Goal: Subscribe to service/newsletter

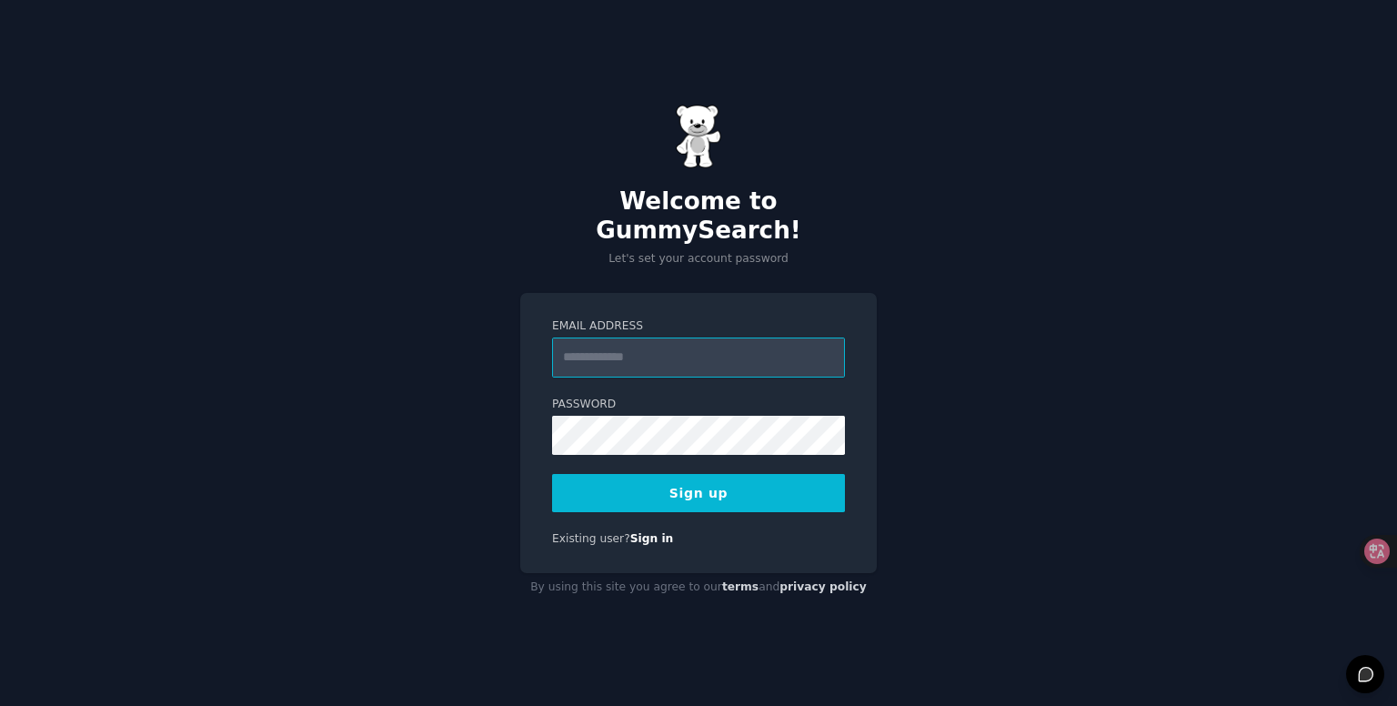
click at [695, 348] on input "Email Address" at bounding box center [698, 357] width 293 height 40
type input "**********"
click at [757, 474] on button "Sign up" at bounding box center [698, 493] width 293 height 38
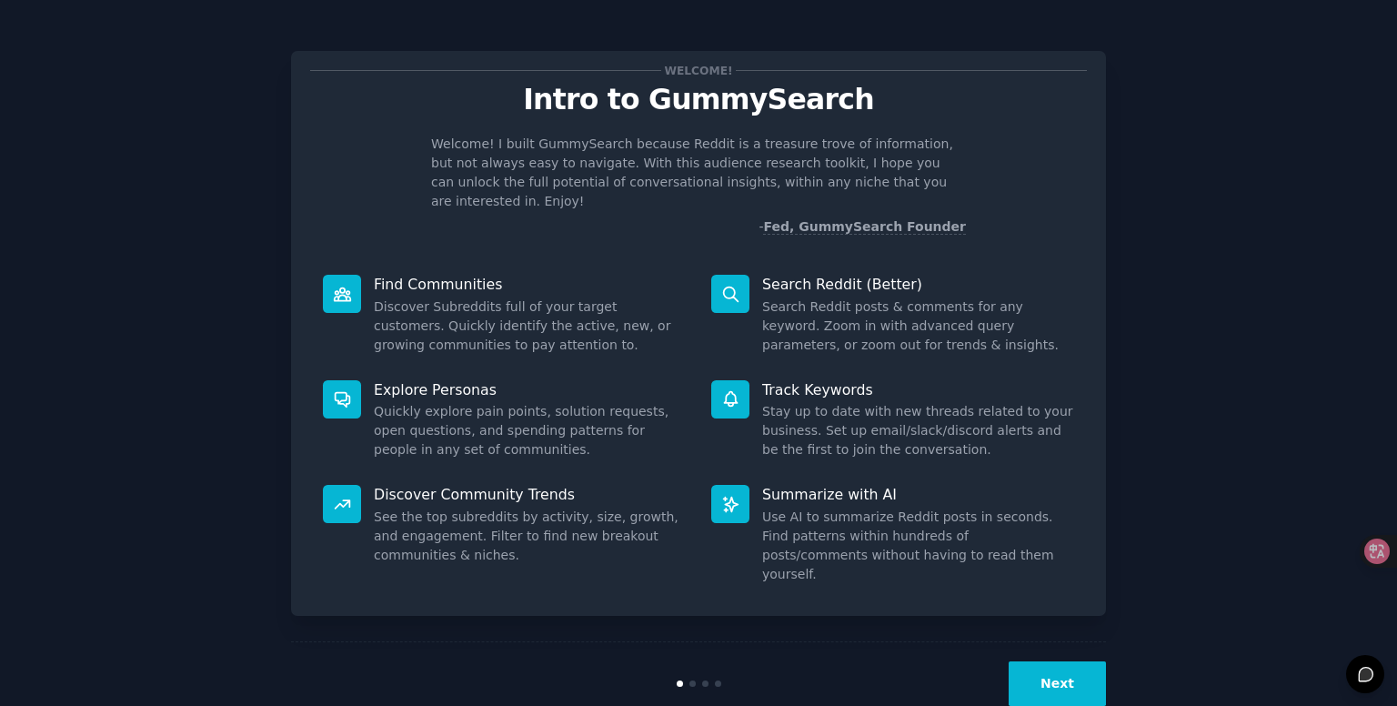
click at [1060, 661] on button "Next" at bounding box center [1056, 683] width 97 height 45
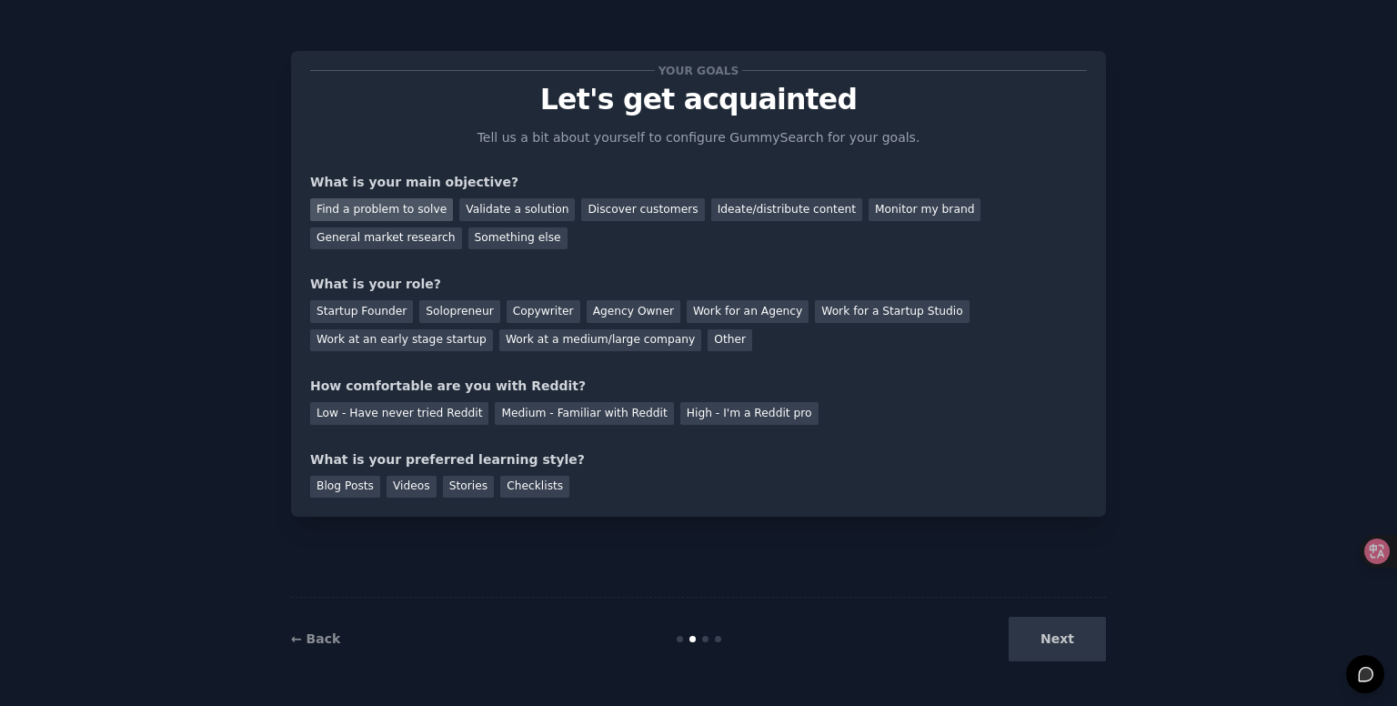
click at [373, 199] on div "Find a problem to solve" at bounding box center [381, 209] width 143 height 23
click at [524, 199] on div "Validate a solution" at bounding box center [516, 209] width 115 height 23
click at [418, 203] on div "Find a problem to solve" at bounding box center [381, 209] width 143 height 23
click at [447, 310] on div "Solopreneur" at bounding box center [459, 311] width 80 height 23
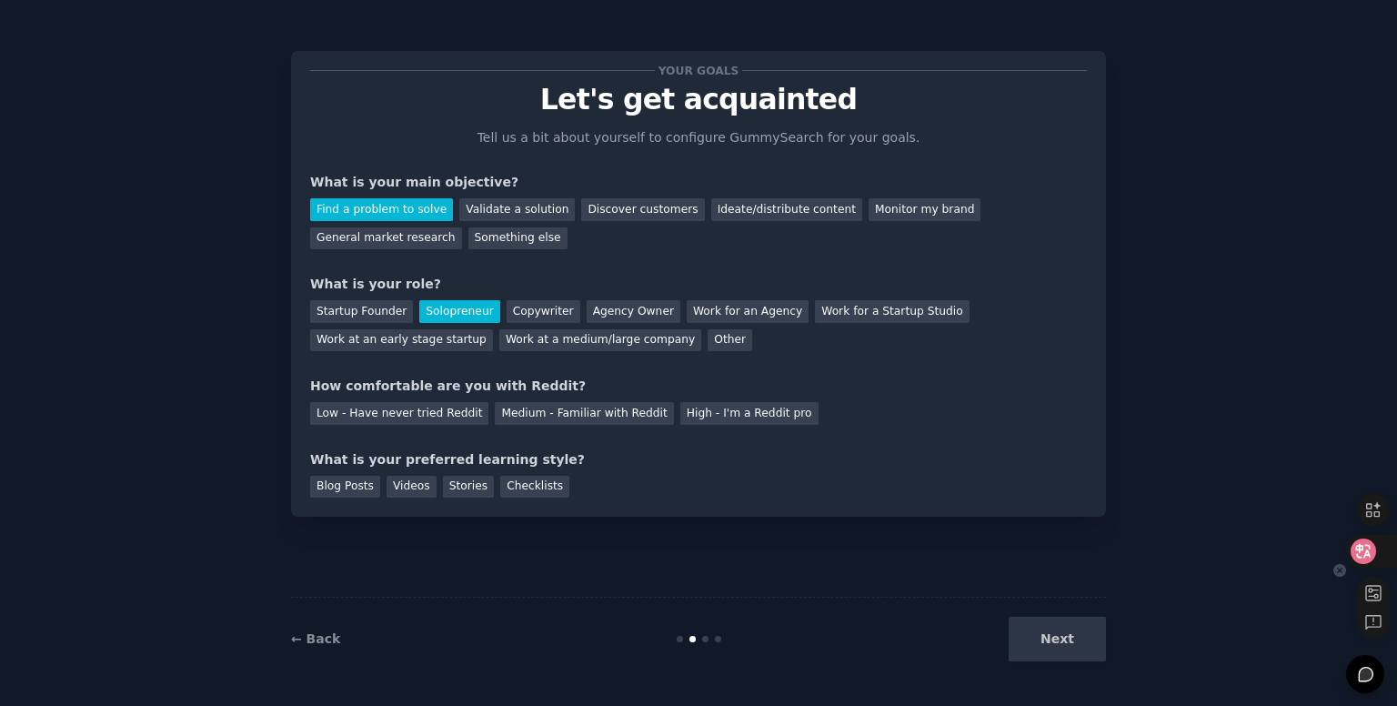
click at [1371, 545] on icon at bounding box center [1363, 551] width 18 height 18
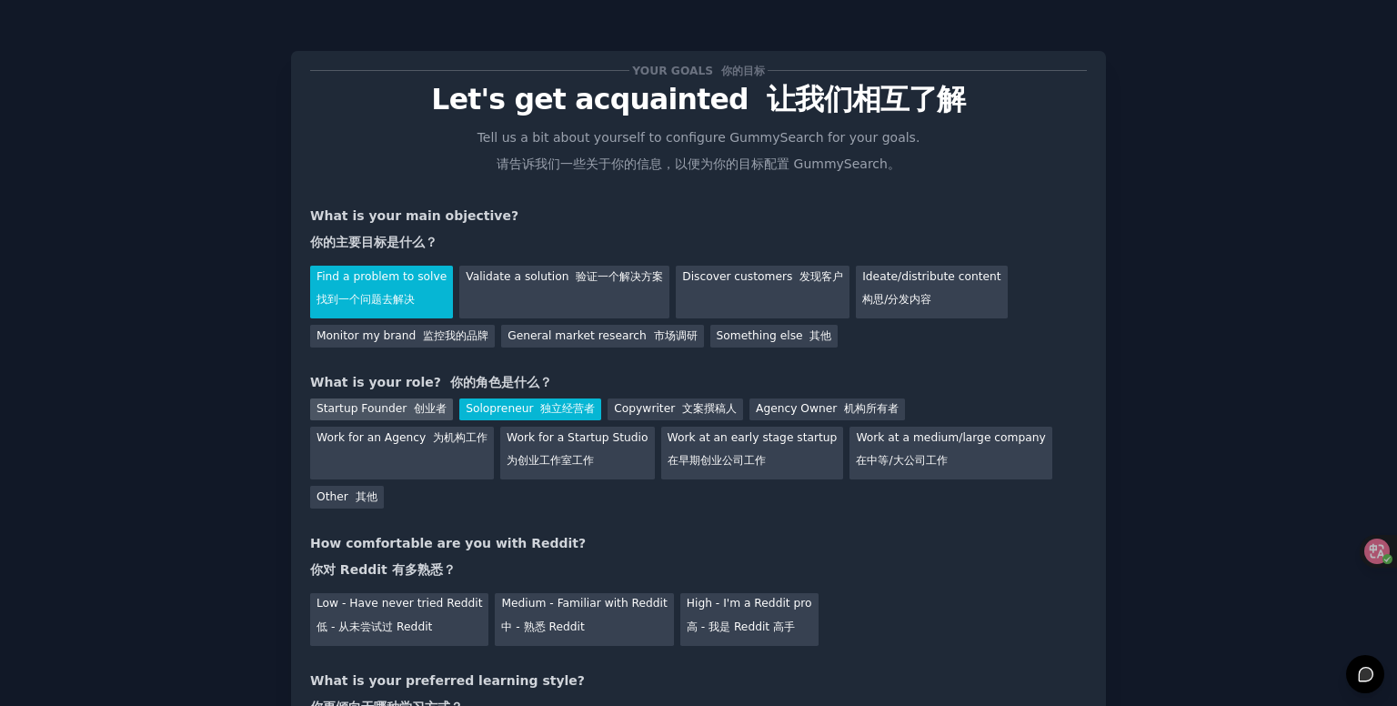
click at [376, 408] on div "Startup Founder 创业者" at bounding box center [381, 409] width 143 height 23
click at [520, 412] on div "Solopreneur 独立经营者" at bounding box center [530, 409] width 142 height 23
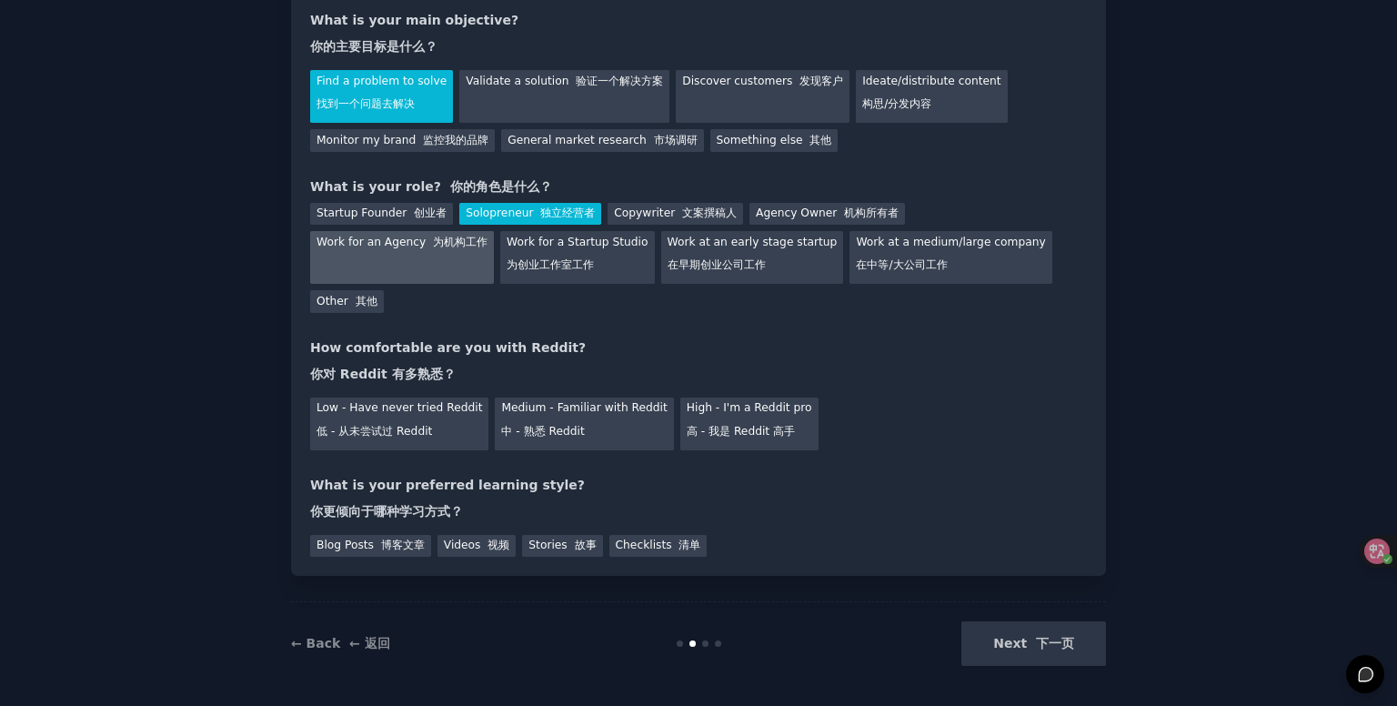
scroll to position [200, 0]
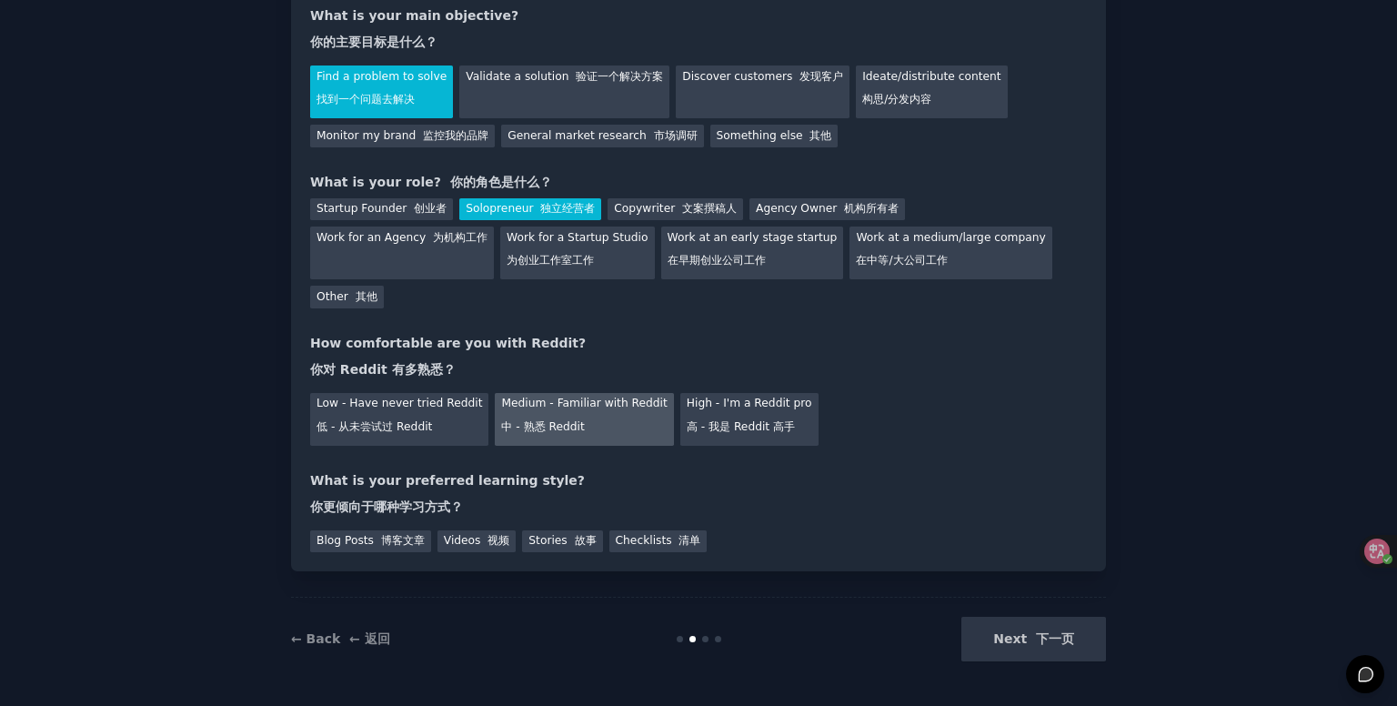
click at [536, 415] on div "Medium - Familiar with Reddit 中 - 熟悉 Reddit" at bounding box center [584, 419] width 178 height 53
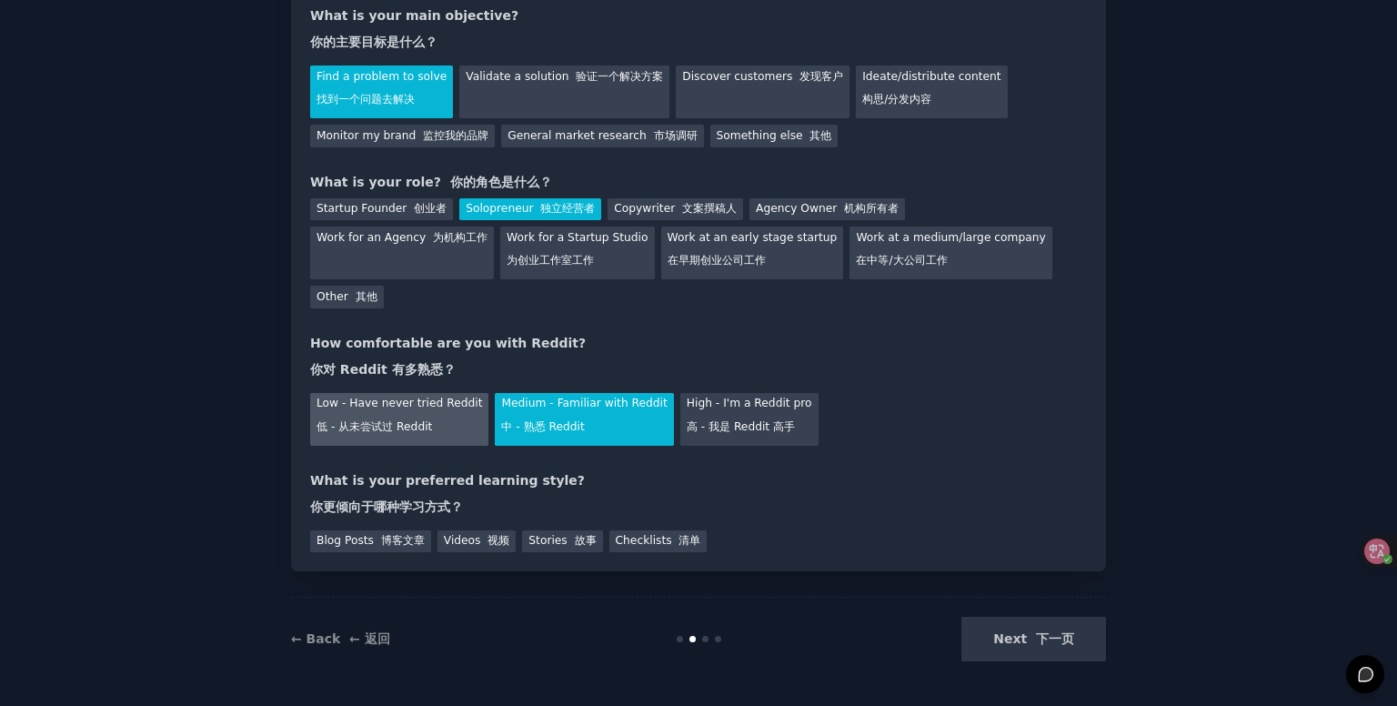
click at [406, 412] on div "Low - Have never tried Reddit 低 - 从未尝试过 Reddit" at bounding box center [399, 419] width 178 height 53
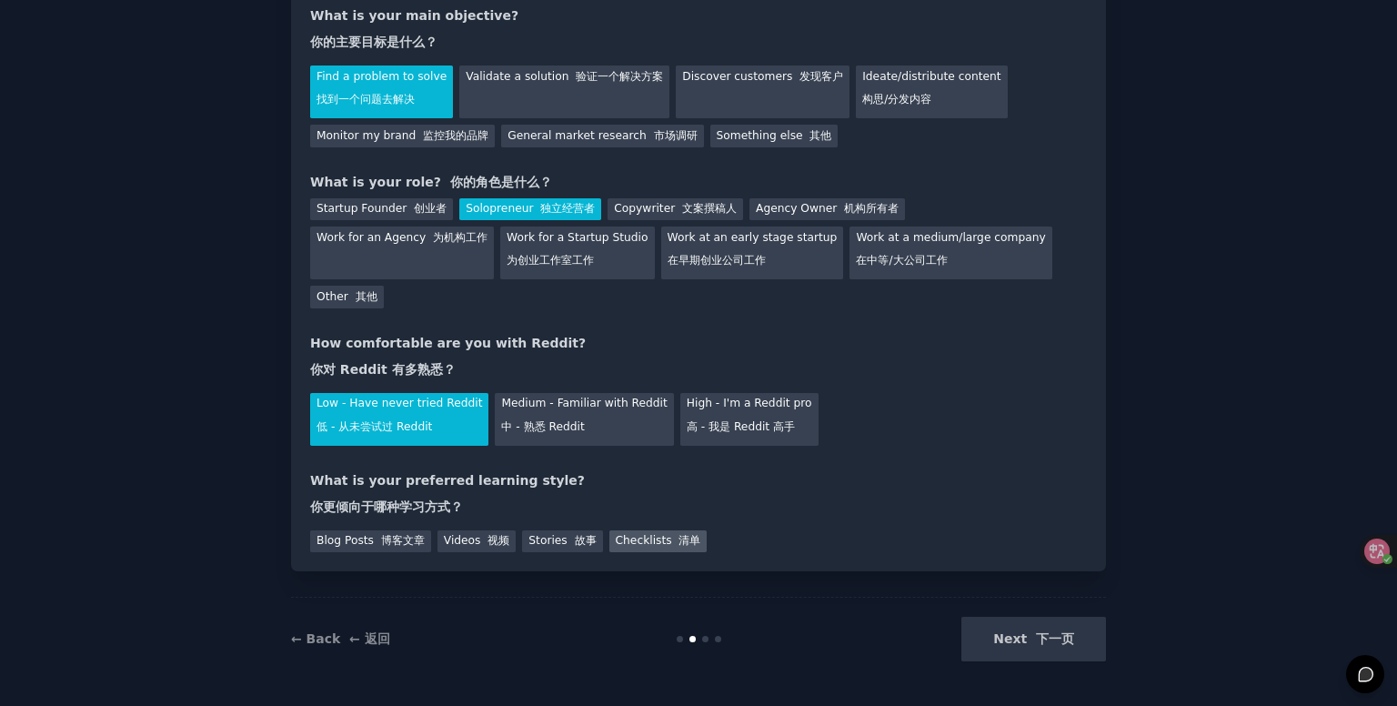
click at [644, 543] on div "Checklists 清单" at bounding box center [658, 541] width 98 height 23
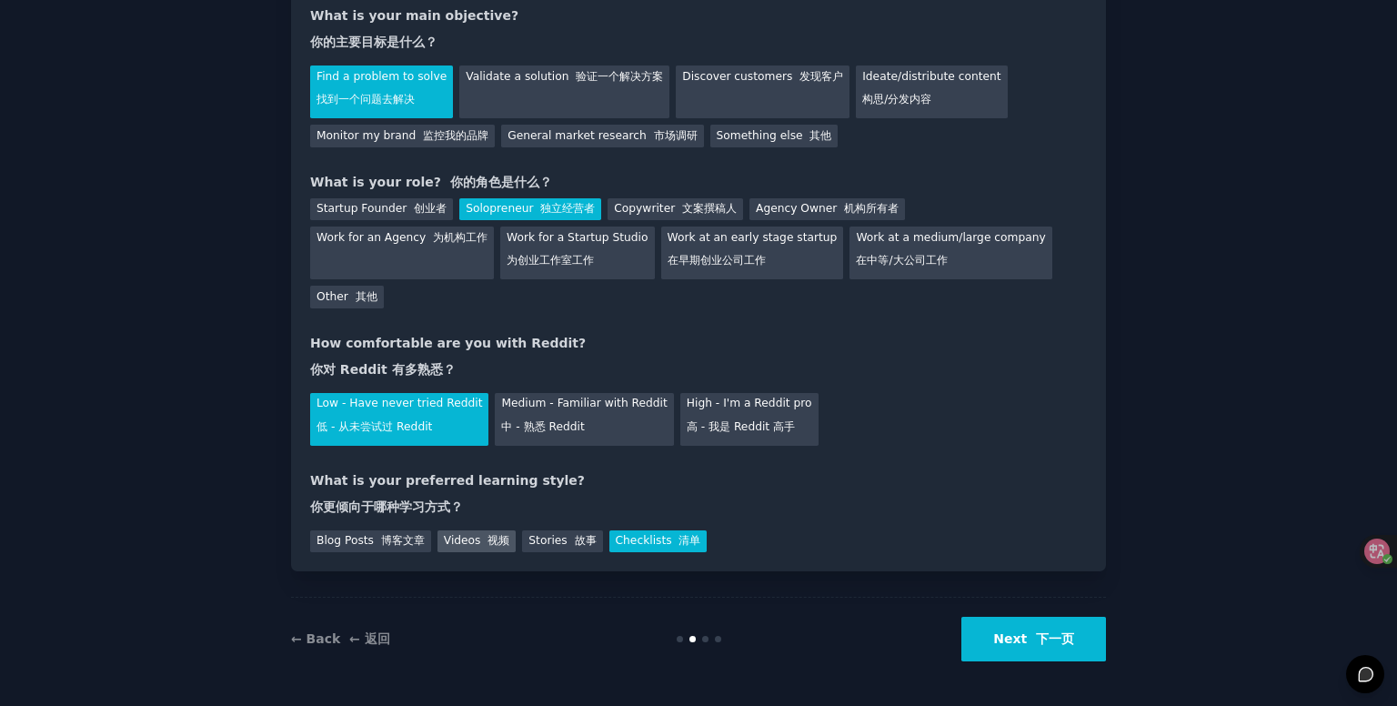
click at [468, 546] on div "Videos 视频" at bounding box center [476, 541] width 79 height 23
click at [393, 536] on font "博客文章" at bounding box center [403, 540] width 44 height 13
click at [635, 532] on div "Checklists 清单" at bounding box center [658, 541] width 98 height 23
click at [1026, 648] on button "Next 下一页" at bounding box center [1033, 638] width 145 height 45
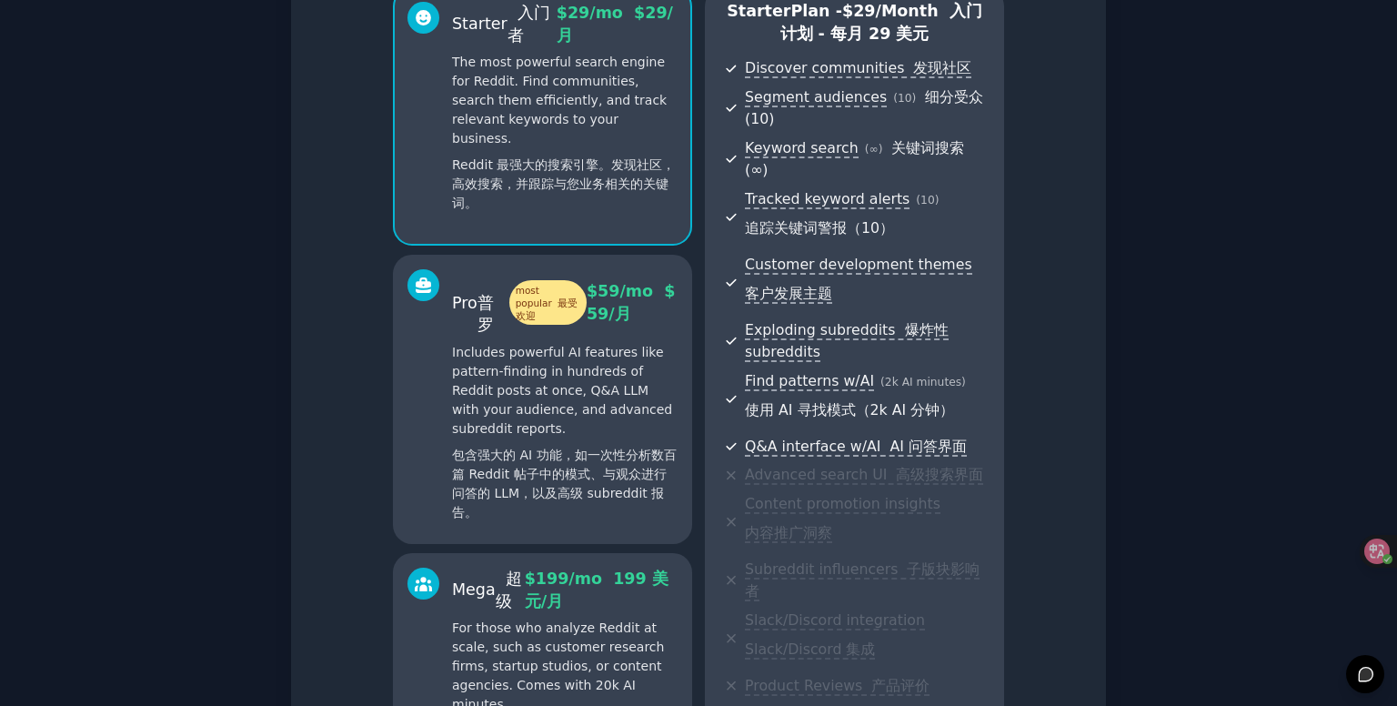
scroll to position [236, 0]
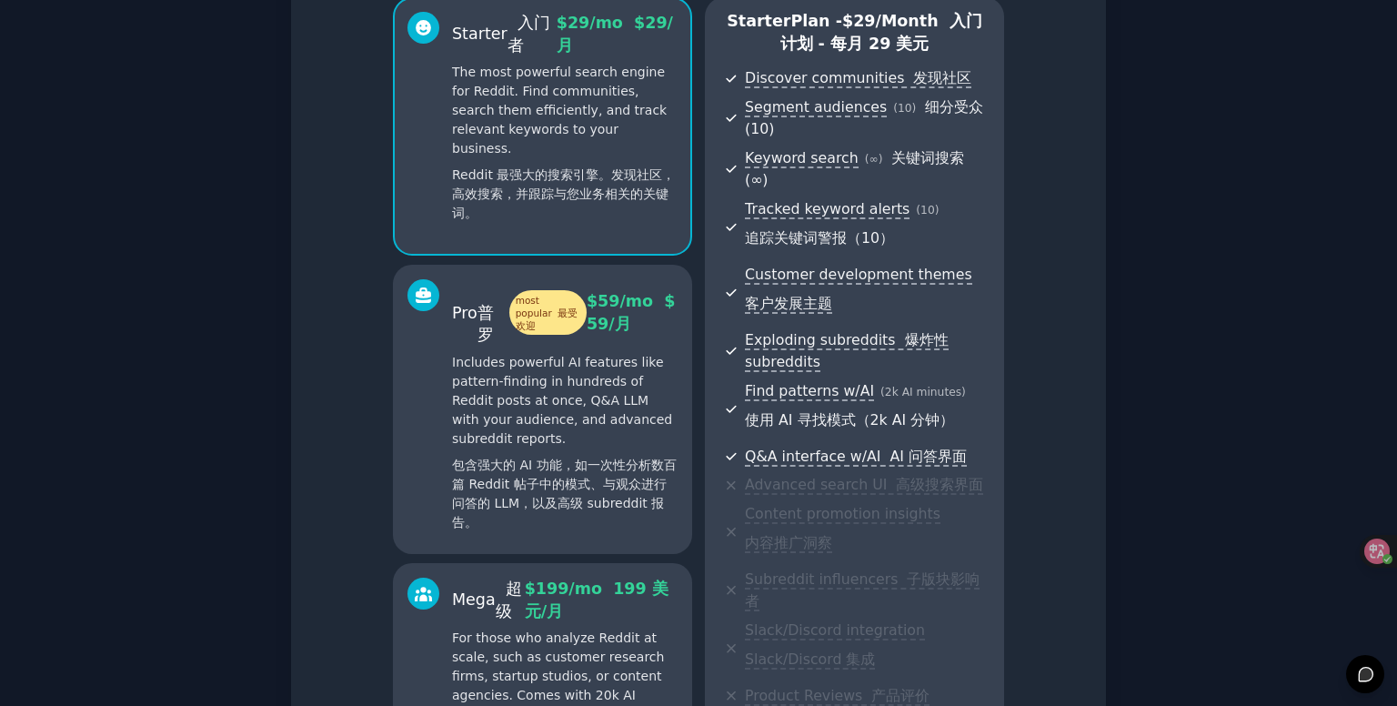
click at [606, 416] on p "Includes powerful AI features like pattern-finding in hundreds of Reddit posts …" at bounding box center [564, 446] width 225 height 186
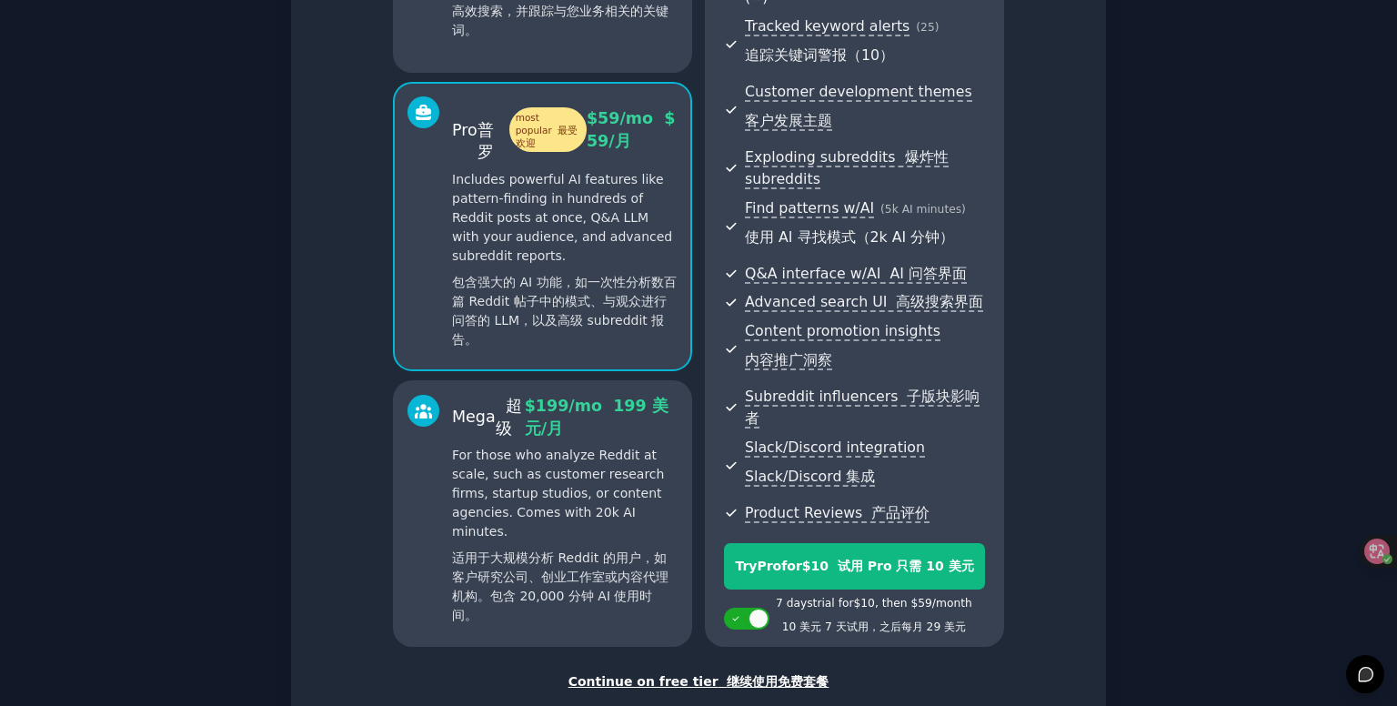
scroll to position [509, 0]
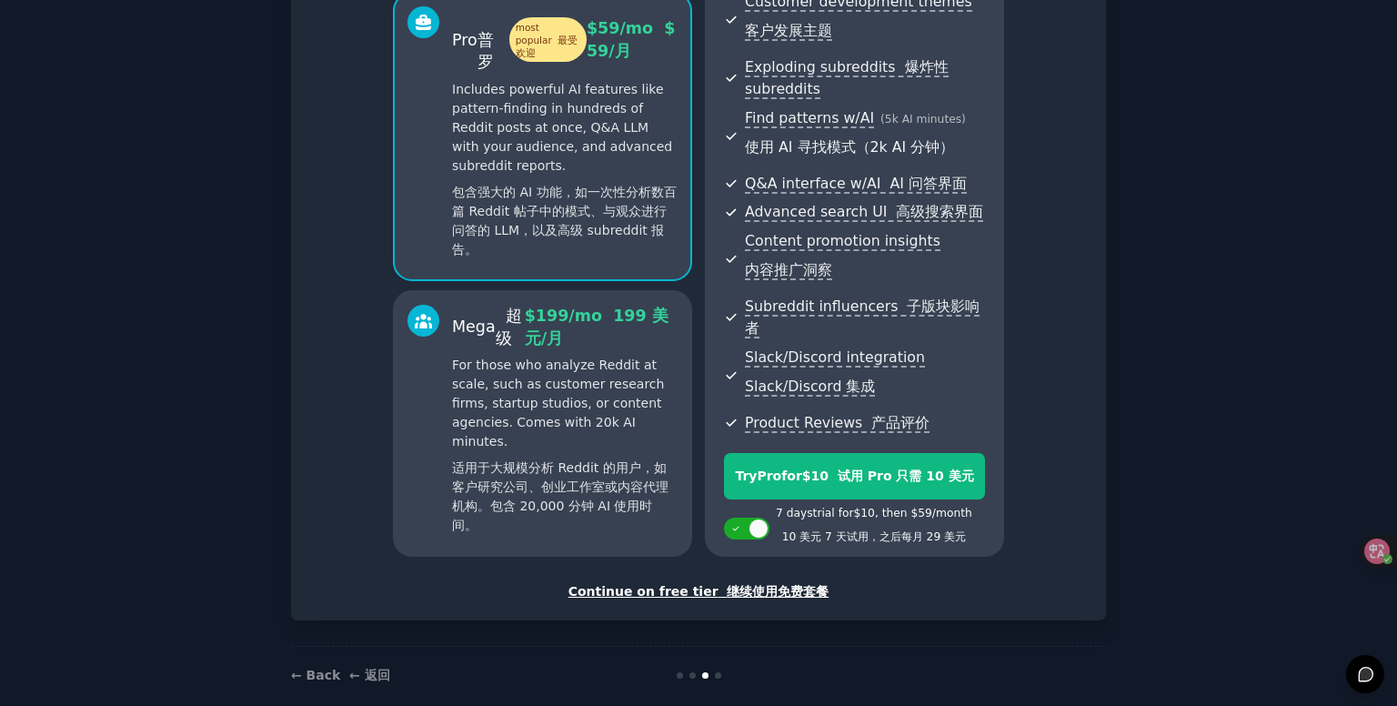
click at [540, 359] on p "For those who analyze Reddit at scale, such as customer research firms, startup…" at bounding box center [564, 449] width 225 height 186
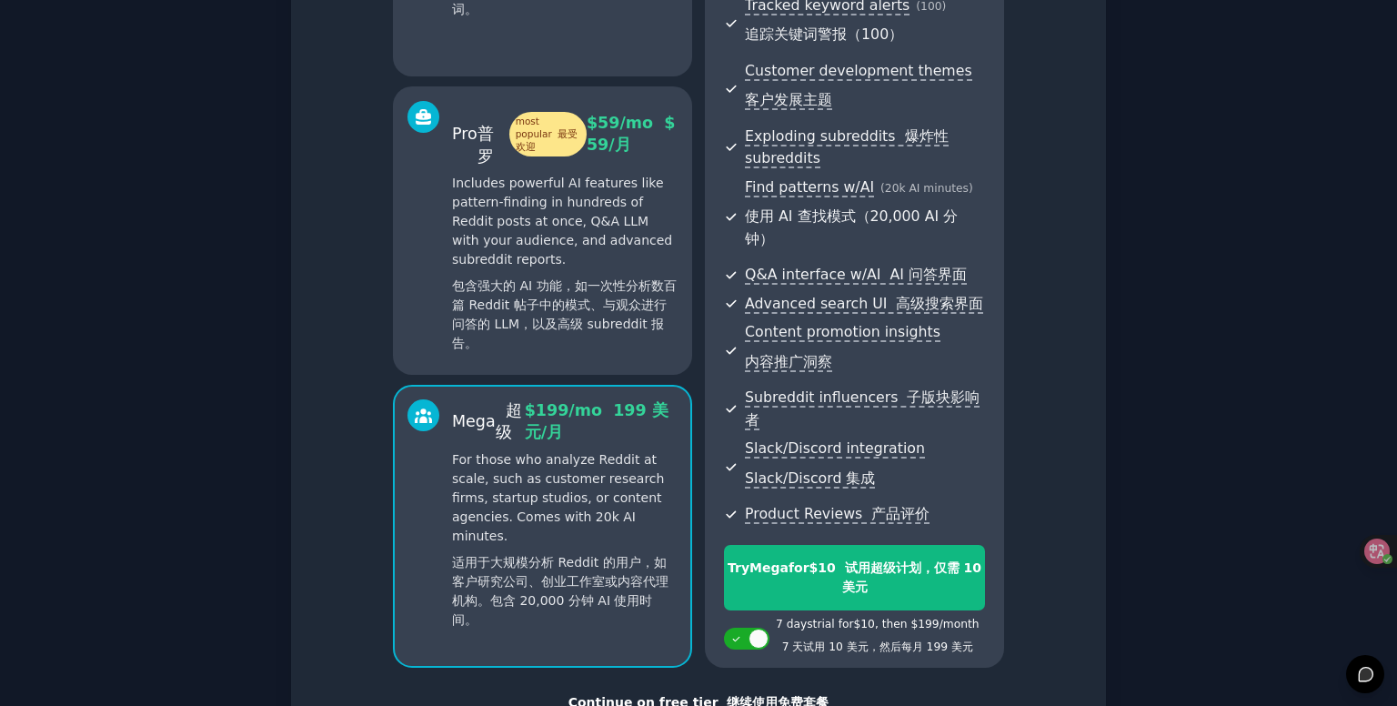
scroll to position [516, 0]
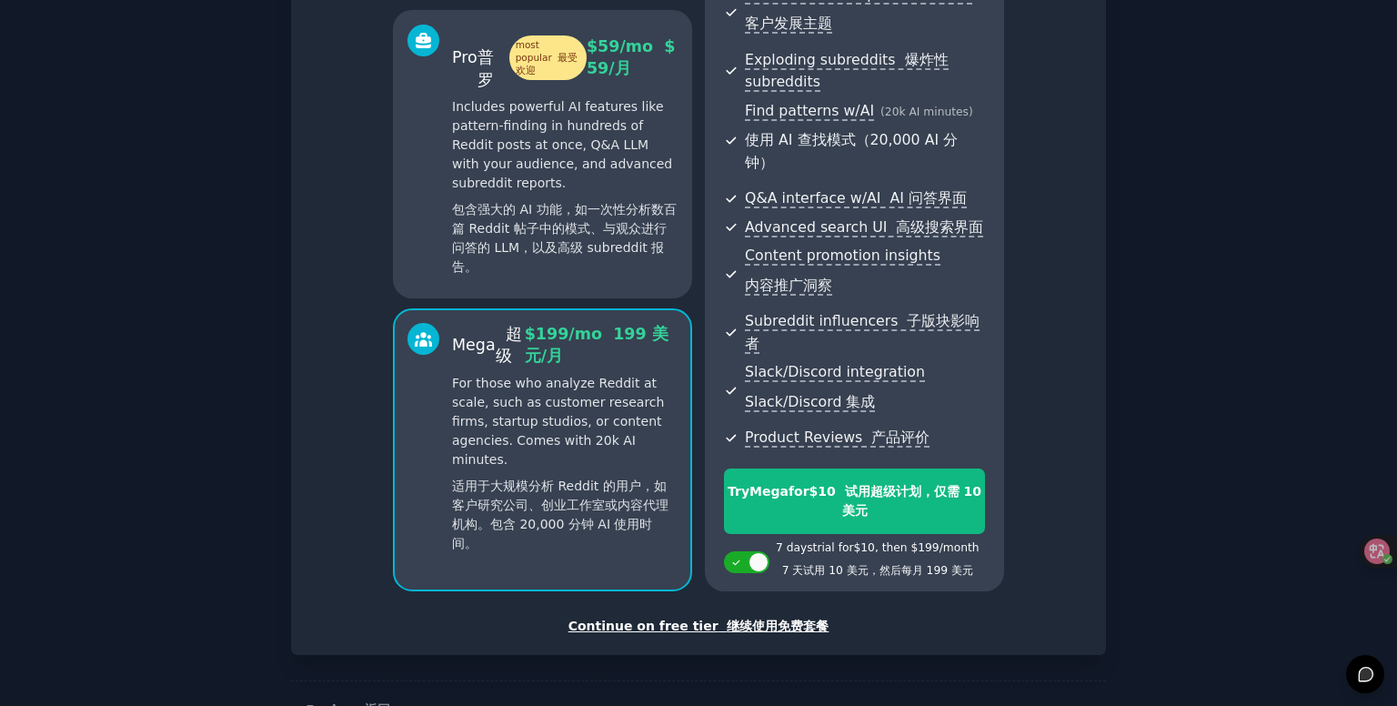
click at [587, 154] on p "Includes powerful AI features like pattern-finding in hundreds of Reddit posts …" at bounding box center [564, 190] width 225 height 186
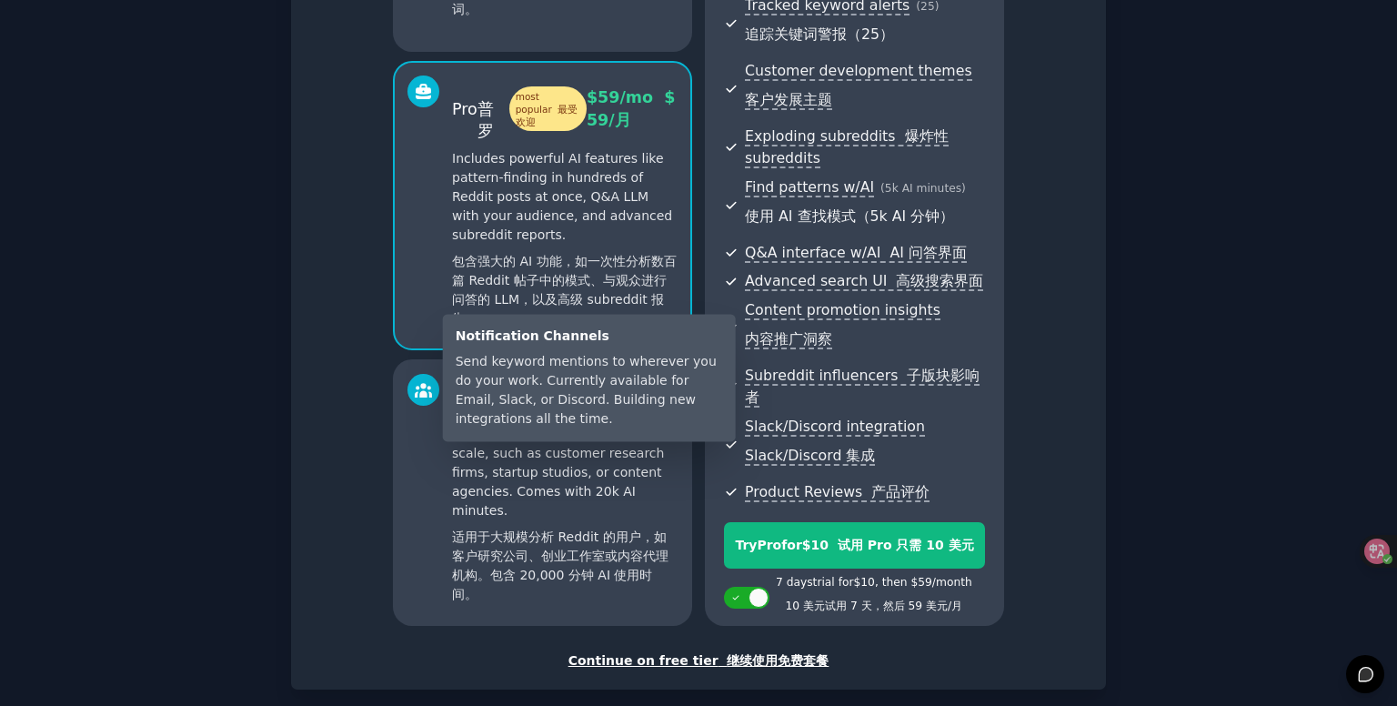
scroll to position [509, 0]
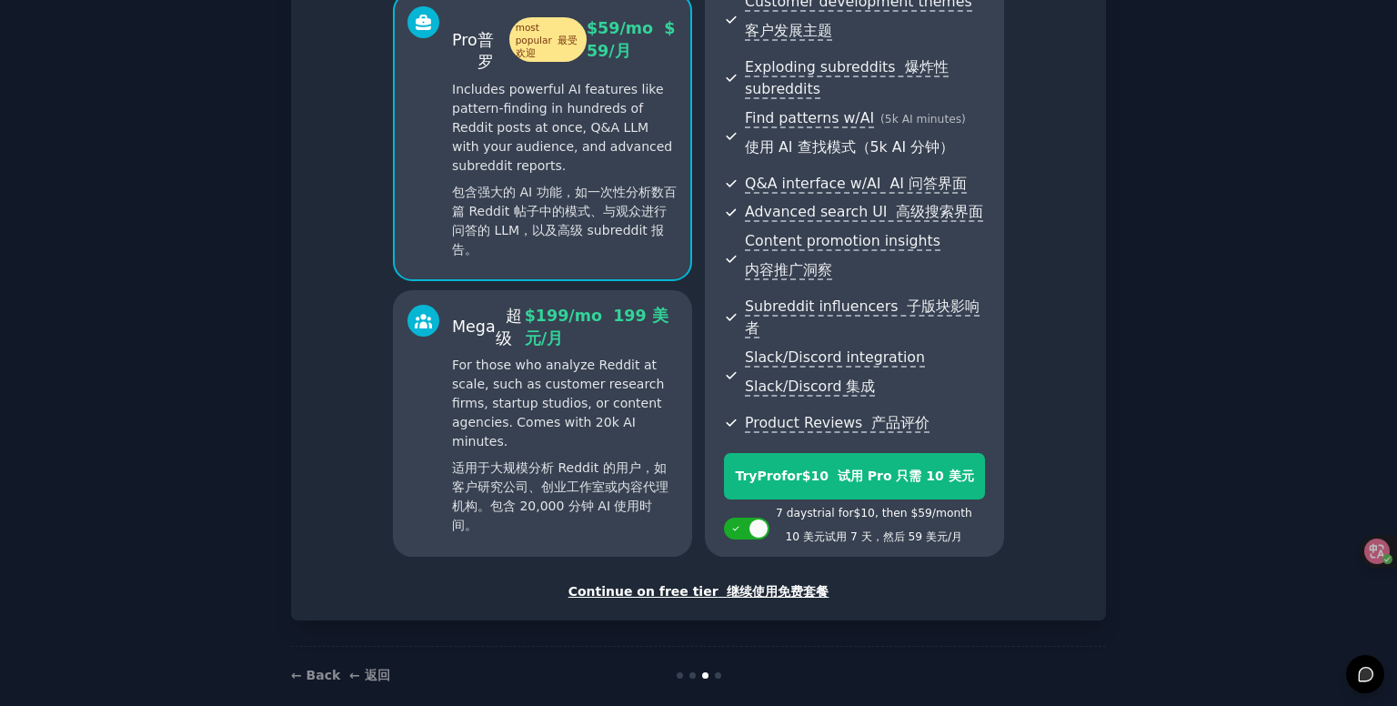
click at [556, 383] on p "For those who analyze Reddit at scale, such as customer research firms, startup…" at bounding box center [564, 449] width 225 height 186
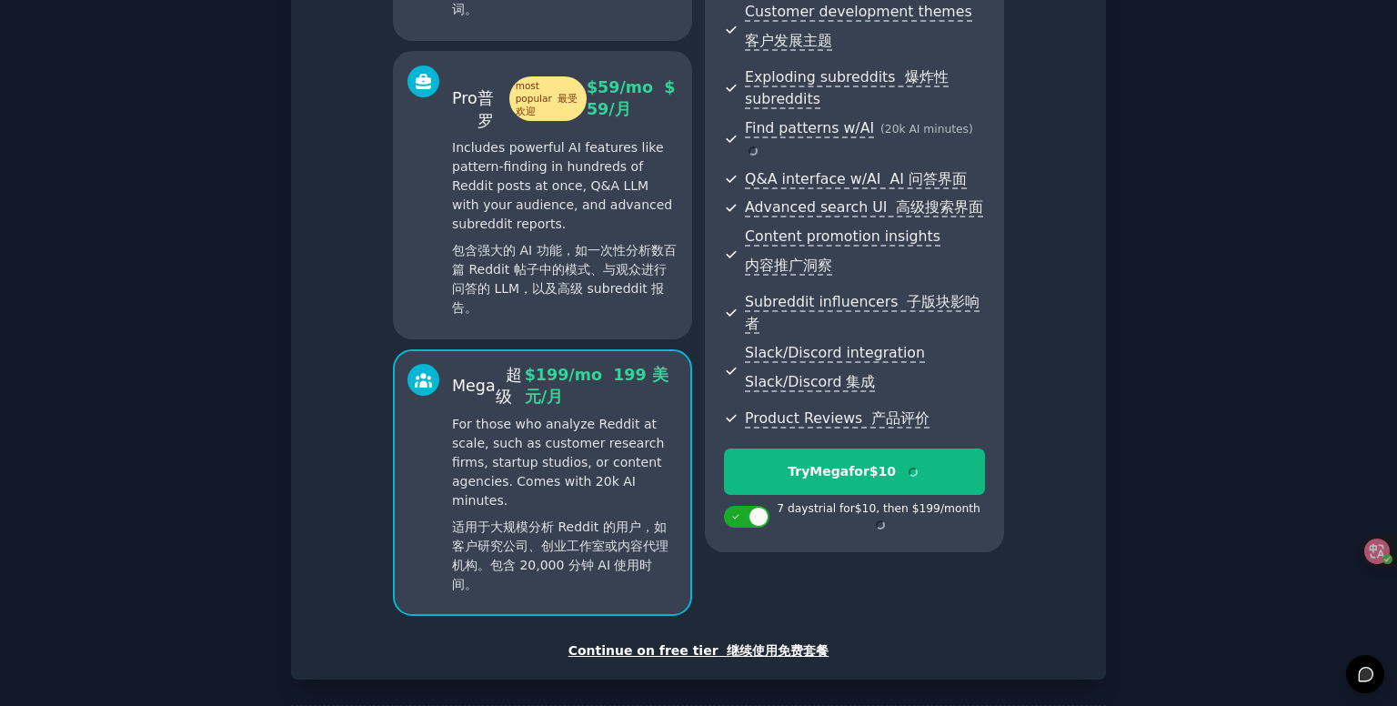
click at [537, 243] on font "包含强大的 AI 功能，如一次性分析数百篇 Reddit 帖子中的模式、与观众进行问答的 LLM，以及高级 subreddit 报告。" at bounding box center [564, 279] width 225 height 72
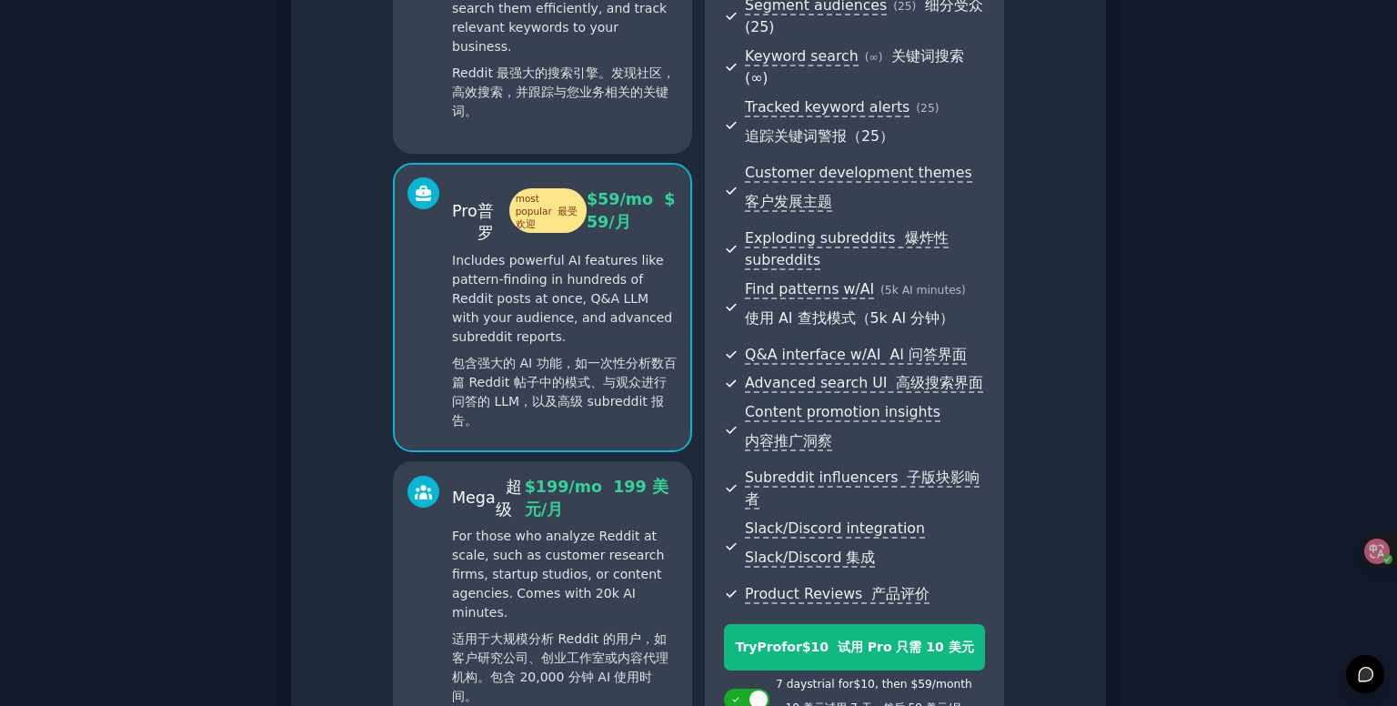
scroll to position [145, 0]
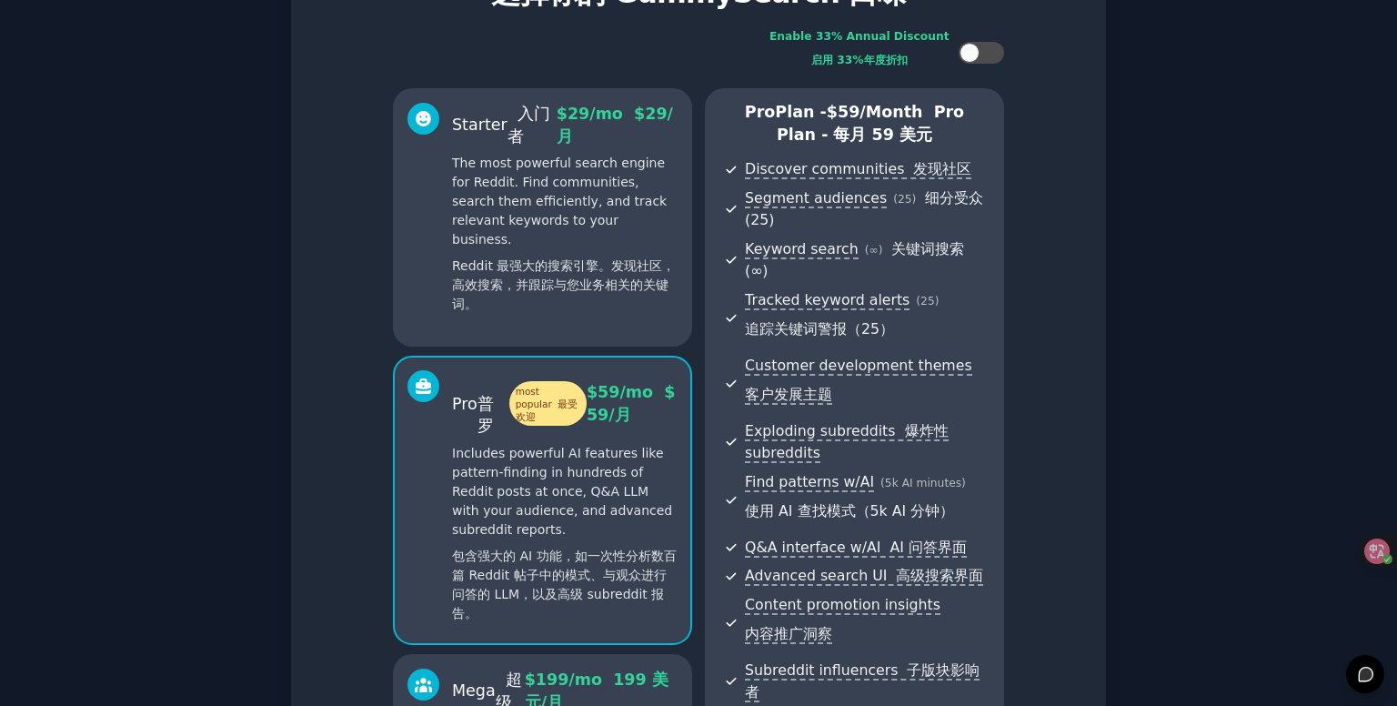
click at [466, 155] on p "The most powerful search engine for Reddit. Find communities, search them effic…" at bounding box center [564, 237] width 225 height 167
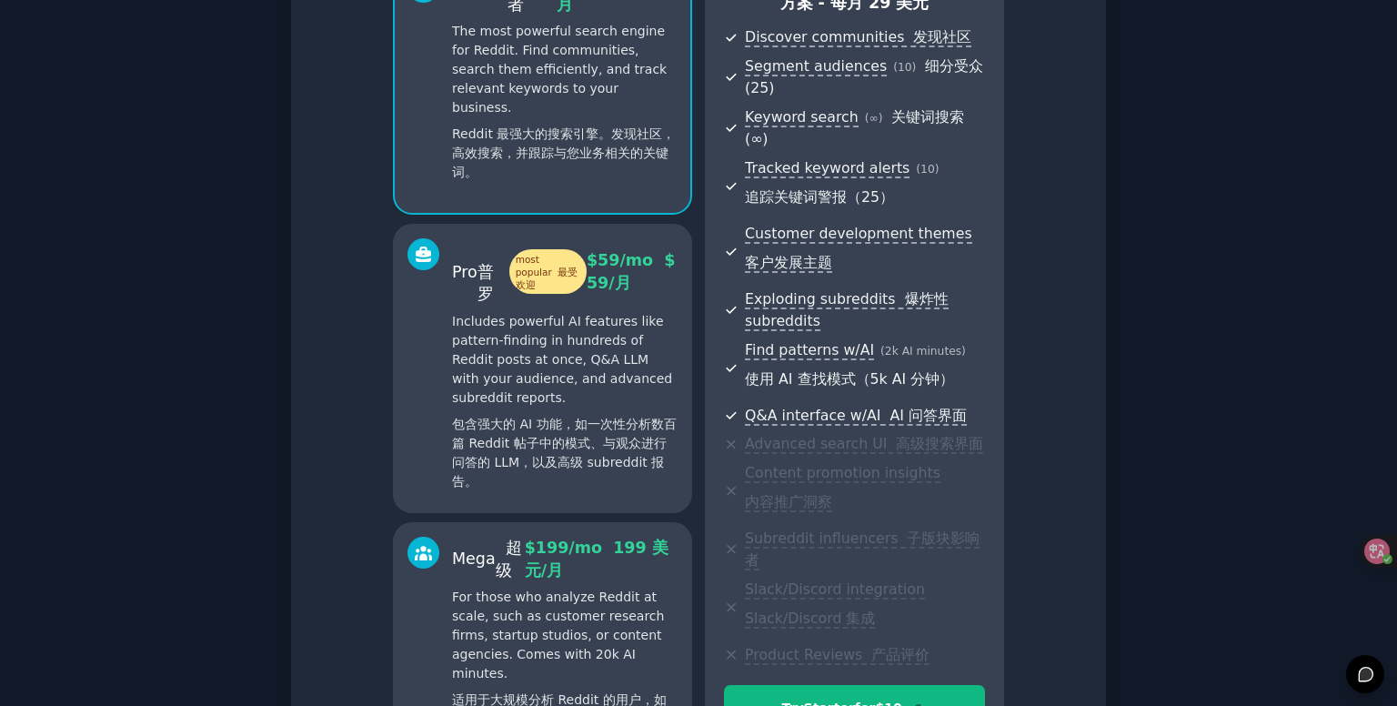
scroll to position [418, 0]
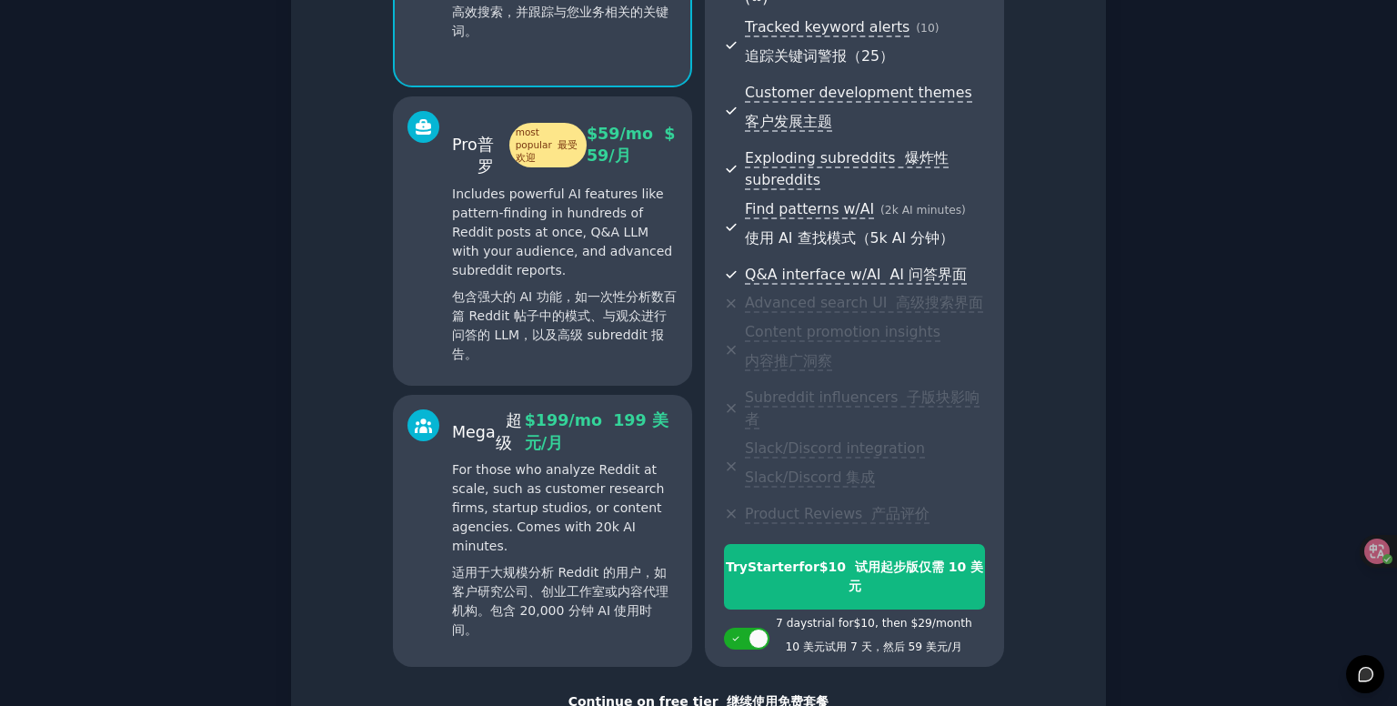
click at [461, 238] on p "Includes powerful AI features like pattern-finding in hundreds of Reddit posts …" at bounding box center [564, 278] width 225 height 186
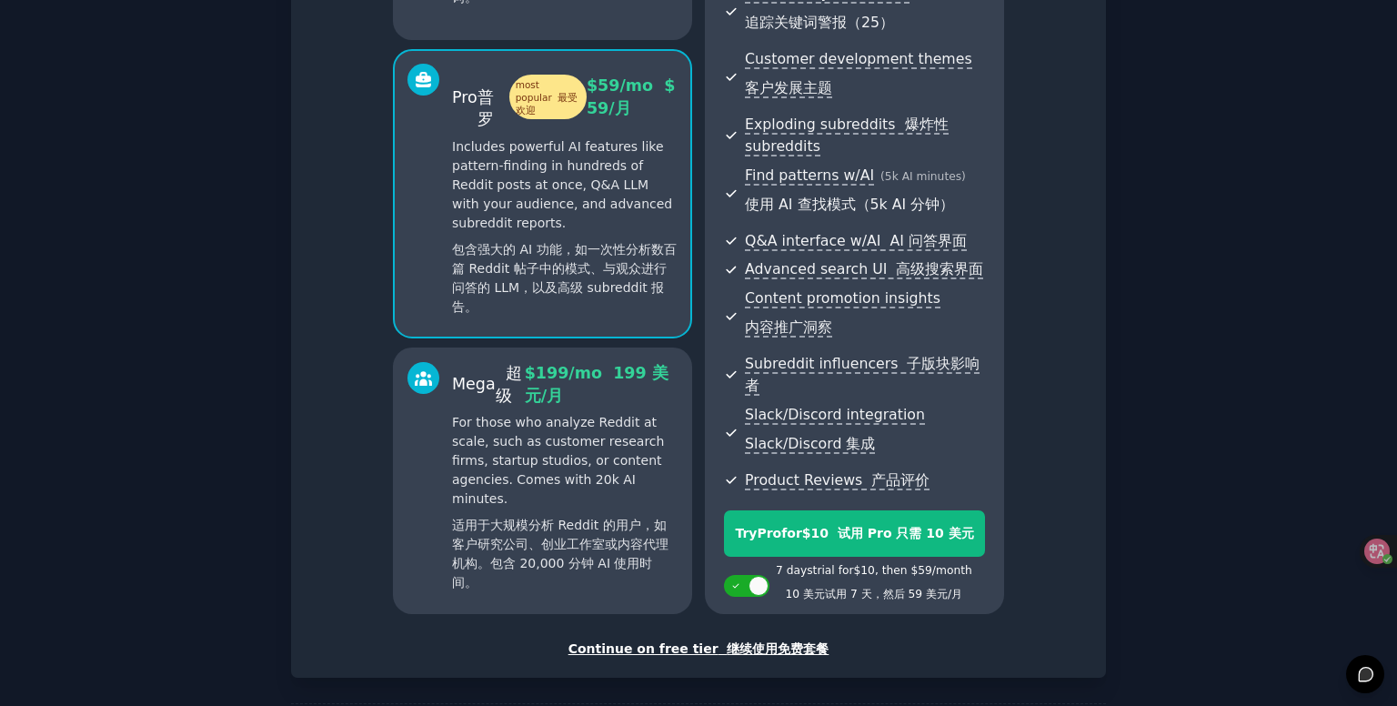
scroll to position [509, 0]
